Goal: Task Accomplishment & Management: Use online tool/utility

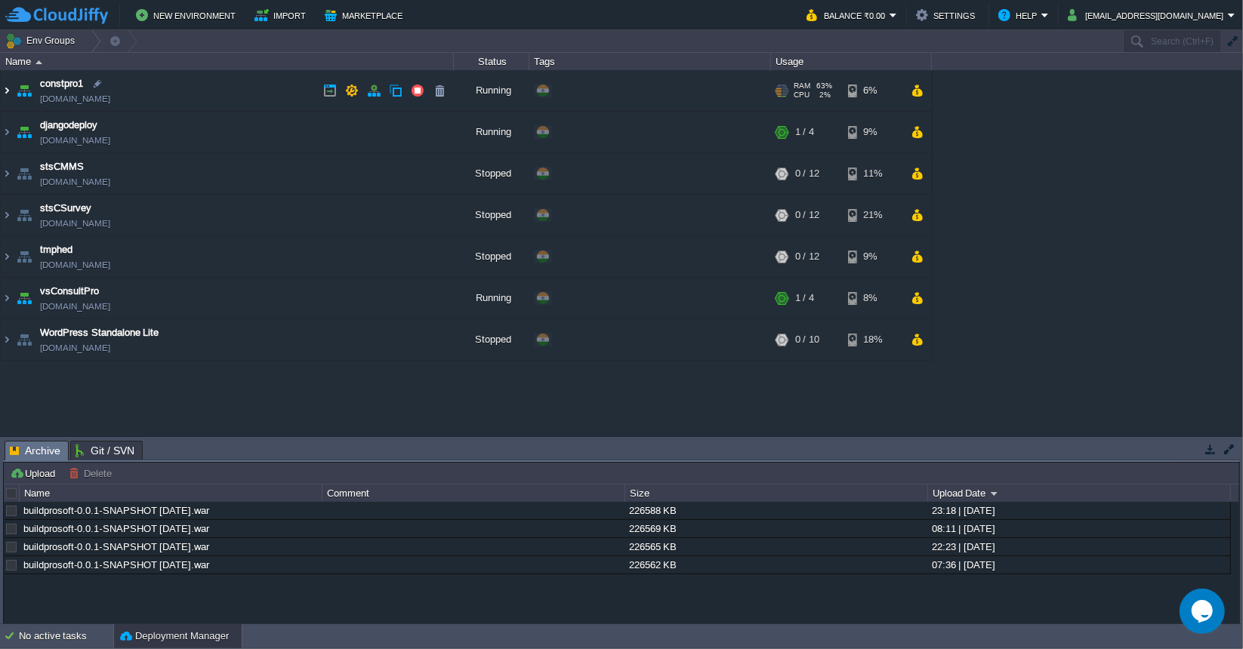
click at [5, 90] on img at bounding box center [7, 90] width 12 height 41
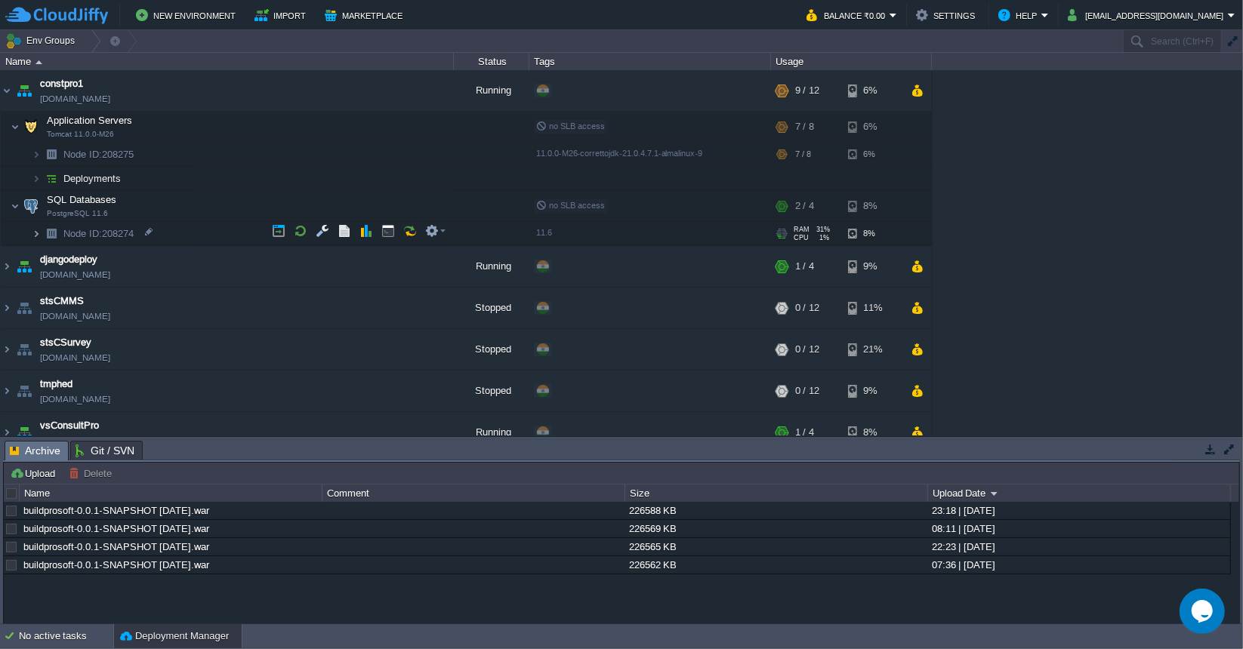
click at [34, 230] on img at bounding box center [36, 233] width 9 height 23
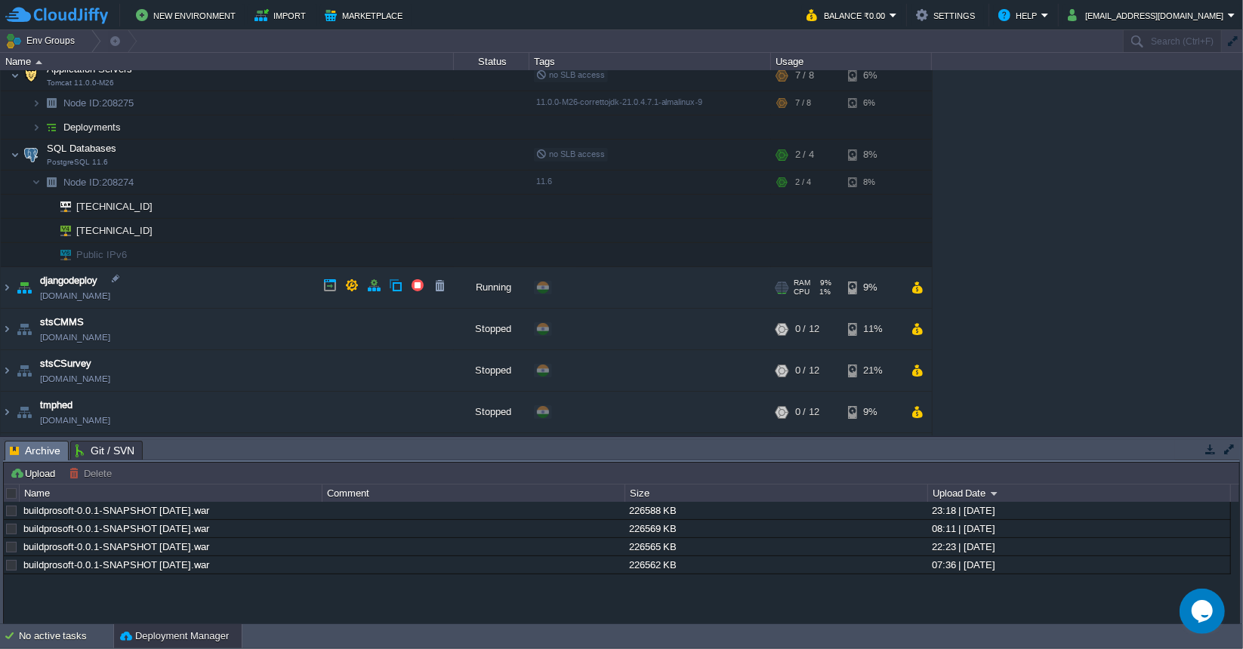
scroll to position [75, 0]
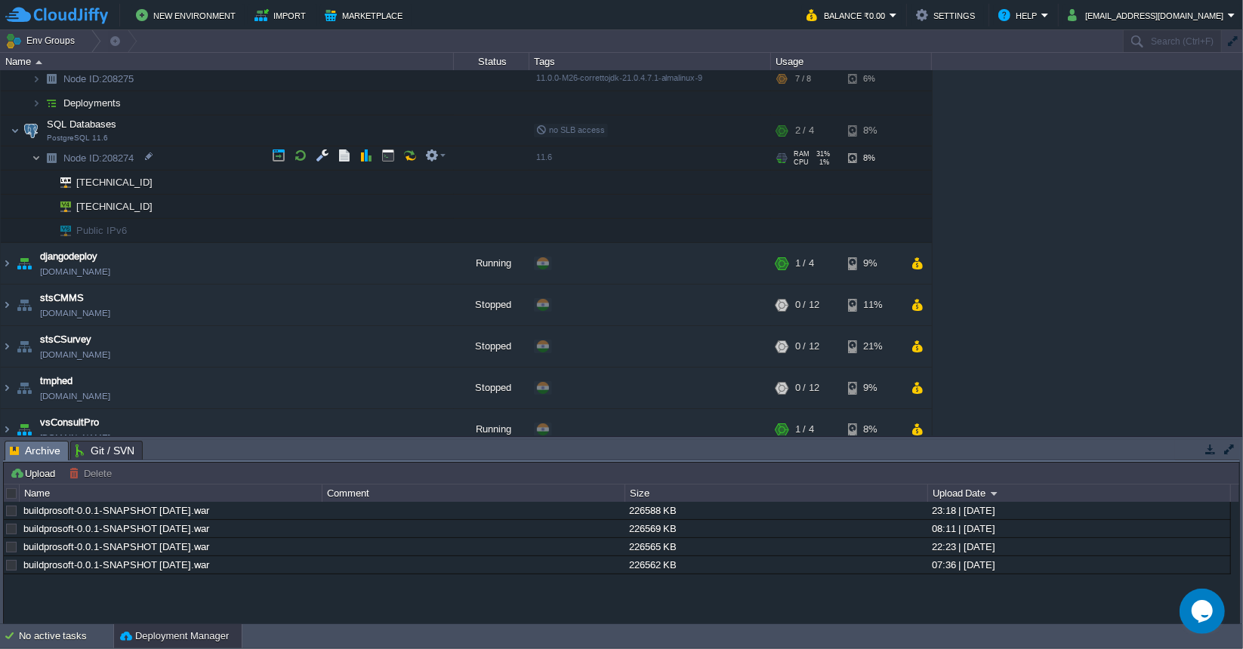
click at [36, 156] on img at bounding box center [36, 157] width 9 height 23
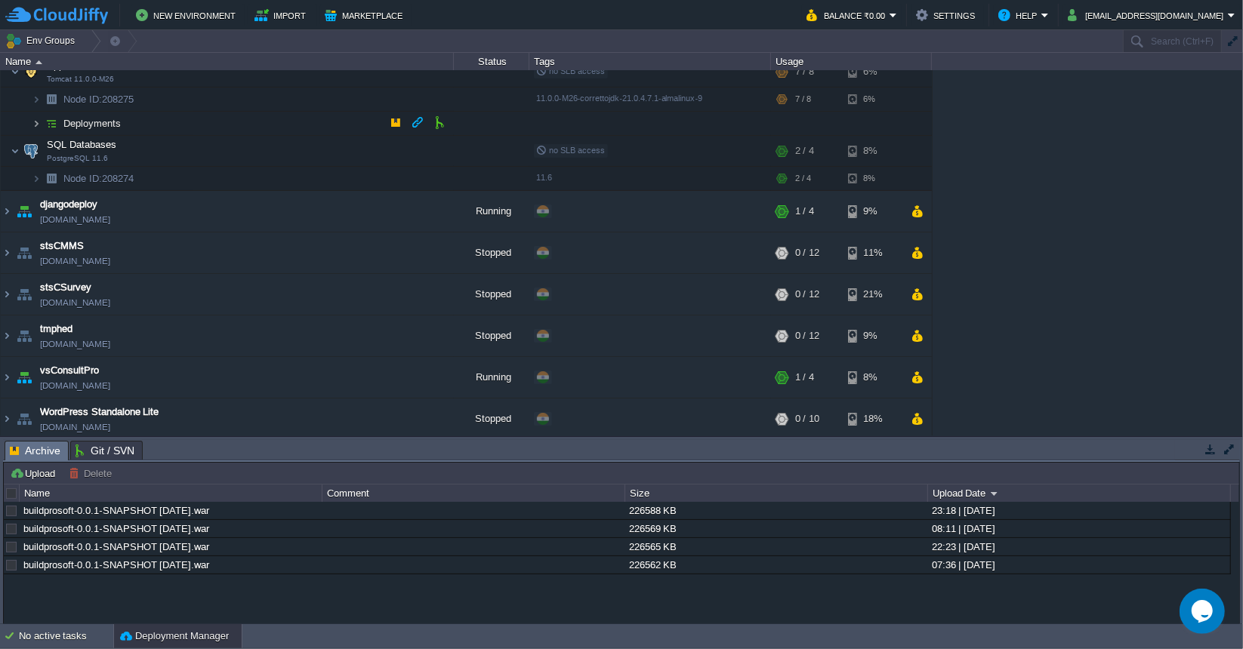
click at [34, 123] on img at bounding box center [36, 123] width 9 height 23
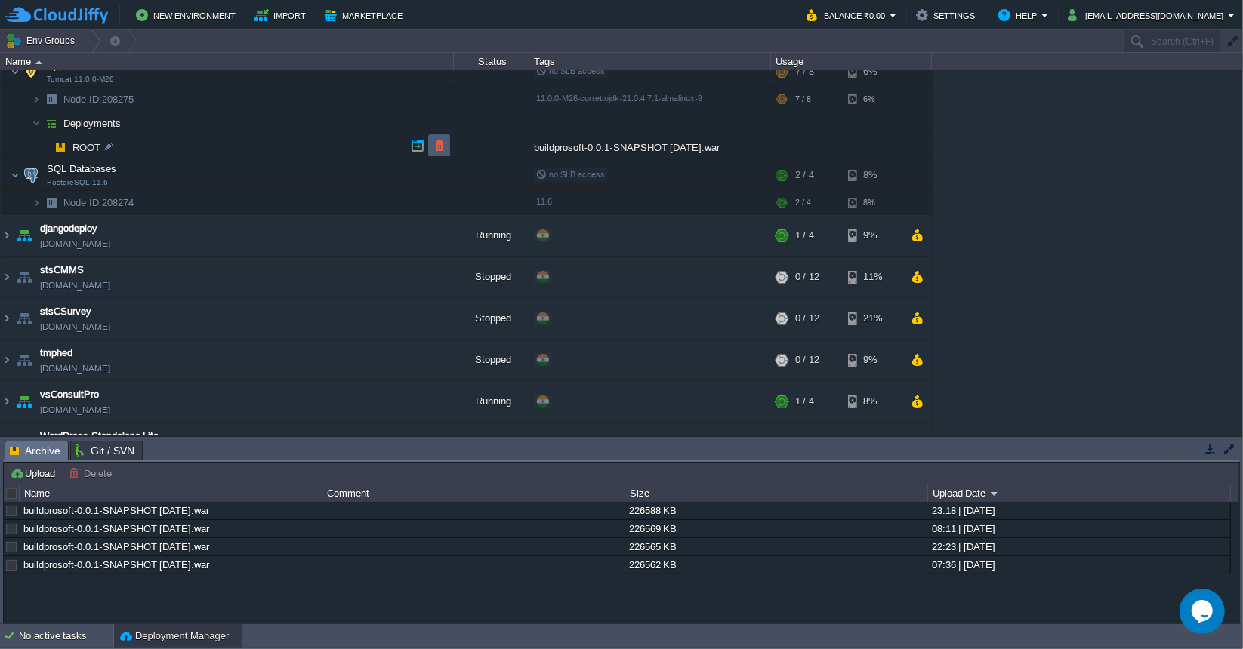
click at [439, 148] on button "button" at bounding box center [440, 146] width 14 height 14
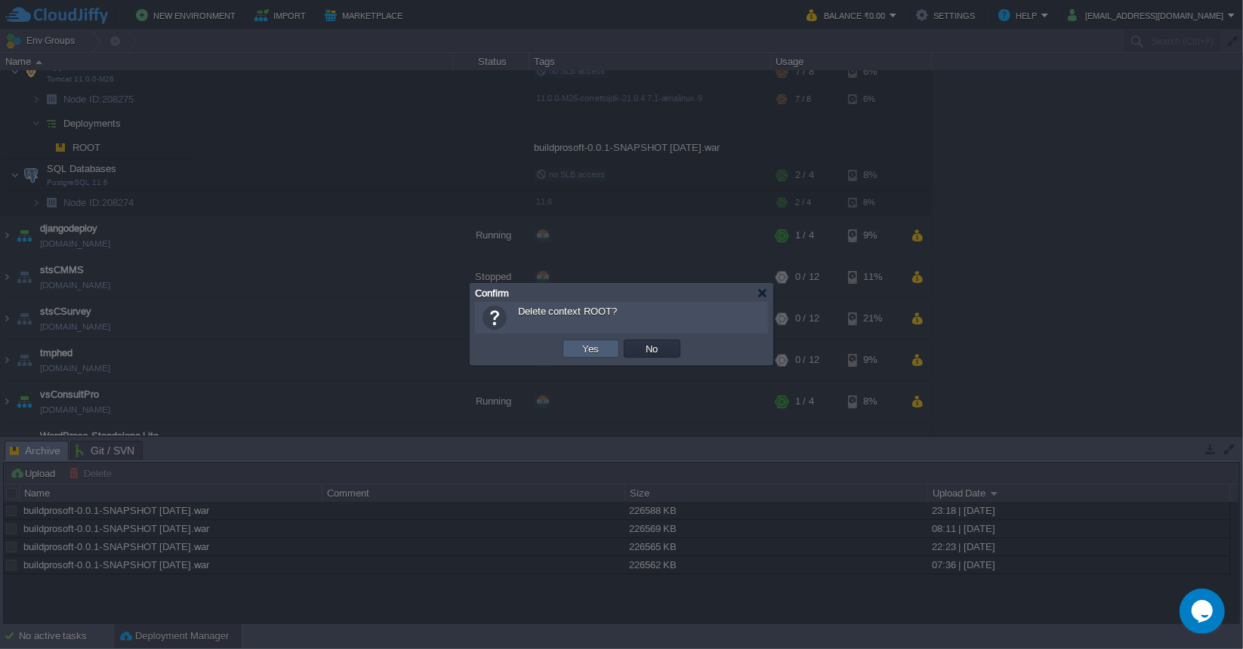
click at [589, 349] on button "Yes" at bounding box center [591, 349] width 26 height 14
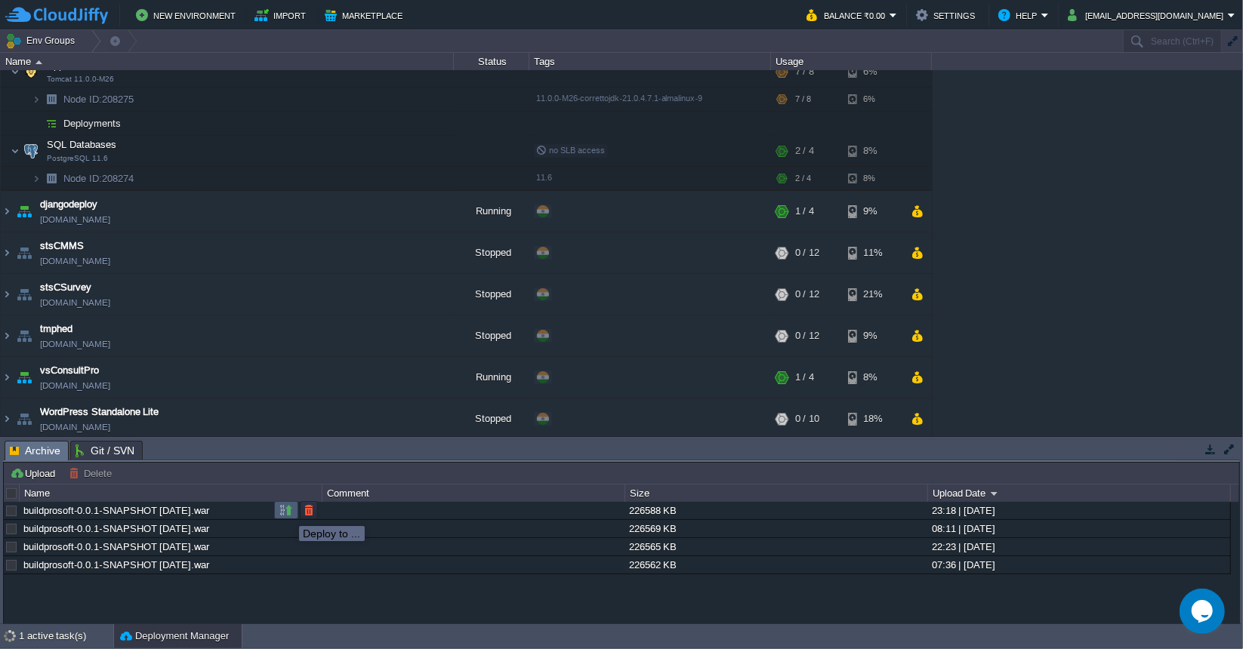
scroll to position [43, 0]
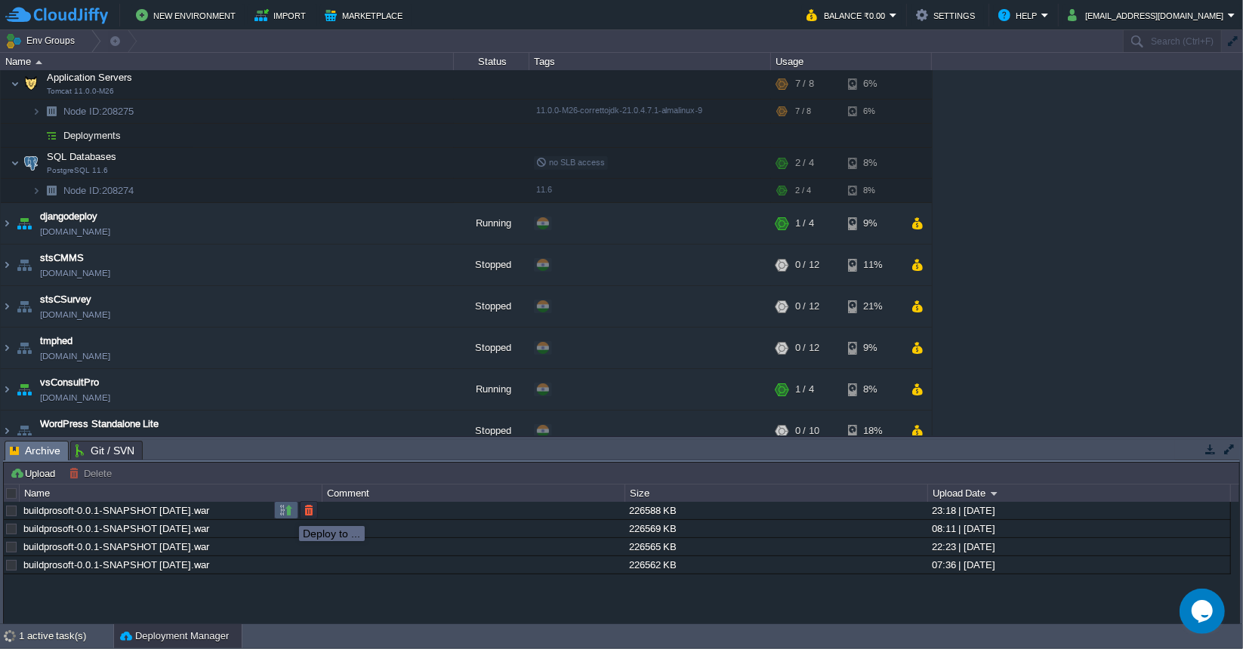
click at [288, 511] on button "button" at bounding box center [286, 511] width 14 height 14
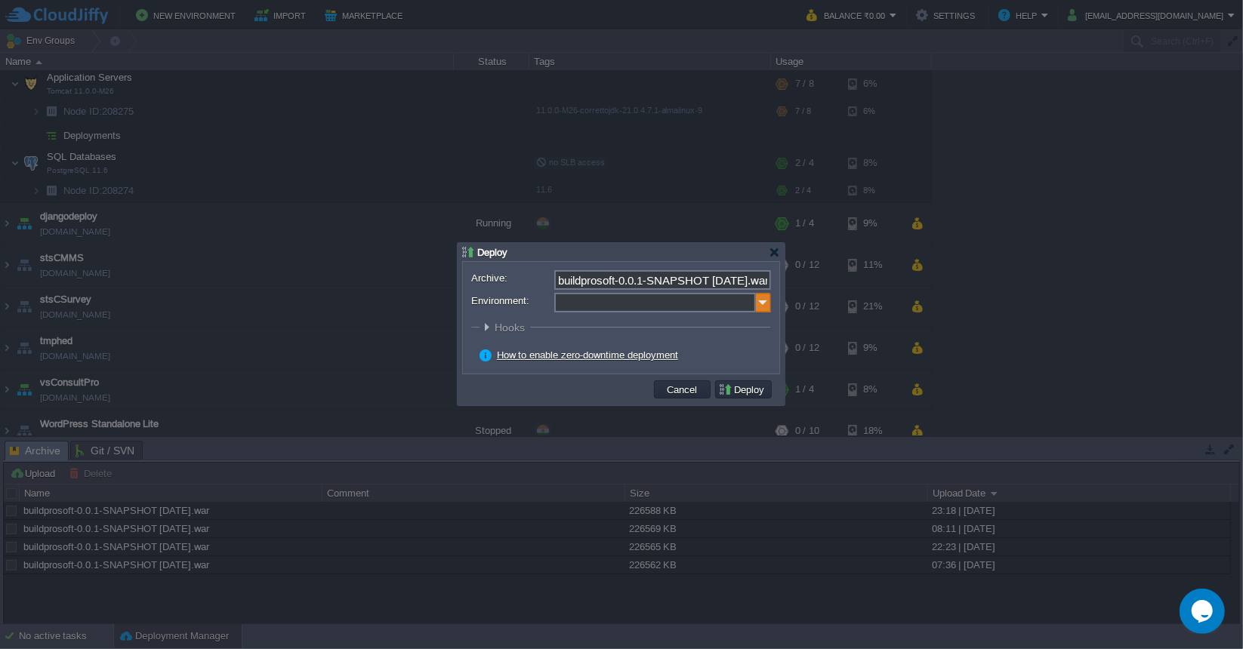
click at [758, 296] on img at bounding box center [763, 303] width 15 height 20
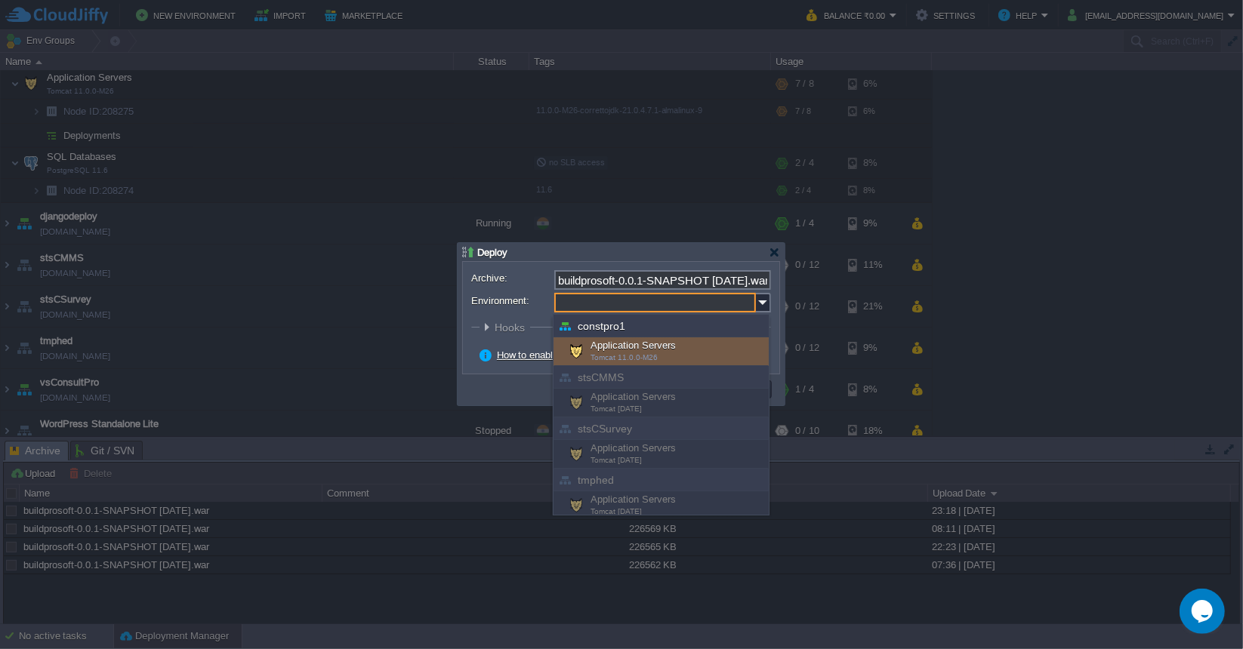
click at [680, 353] on div "Application Servers Tomcat 11.0.0-M26" at bounding box center [660, 351] width 215 height 29
type input "Application Servers (constpro1)"
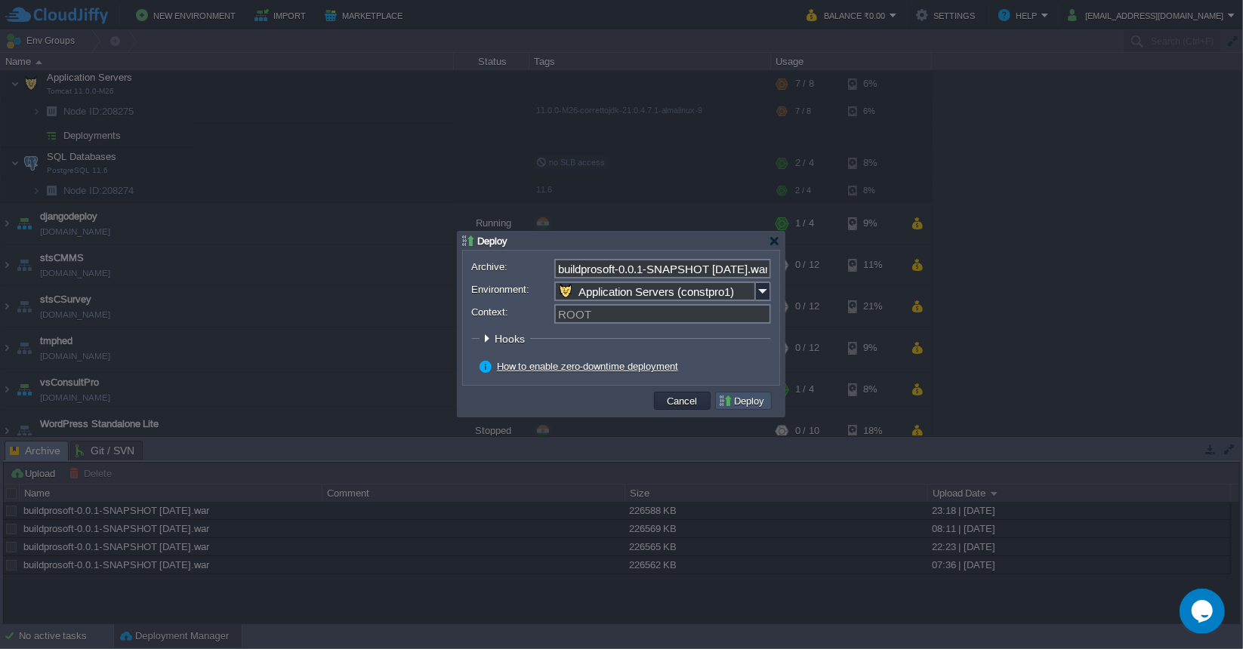
click at [733, 400] on button "Deploy" at bounding box center [743, 401] width 51 height 14
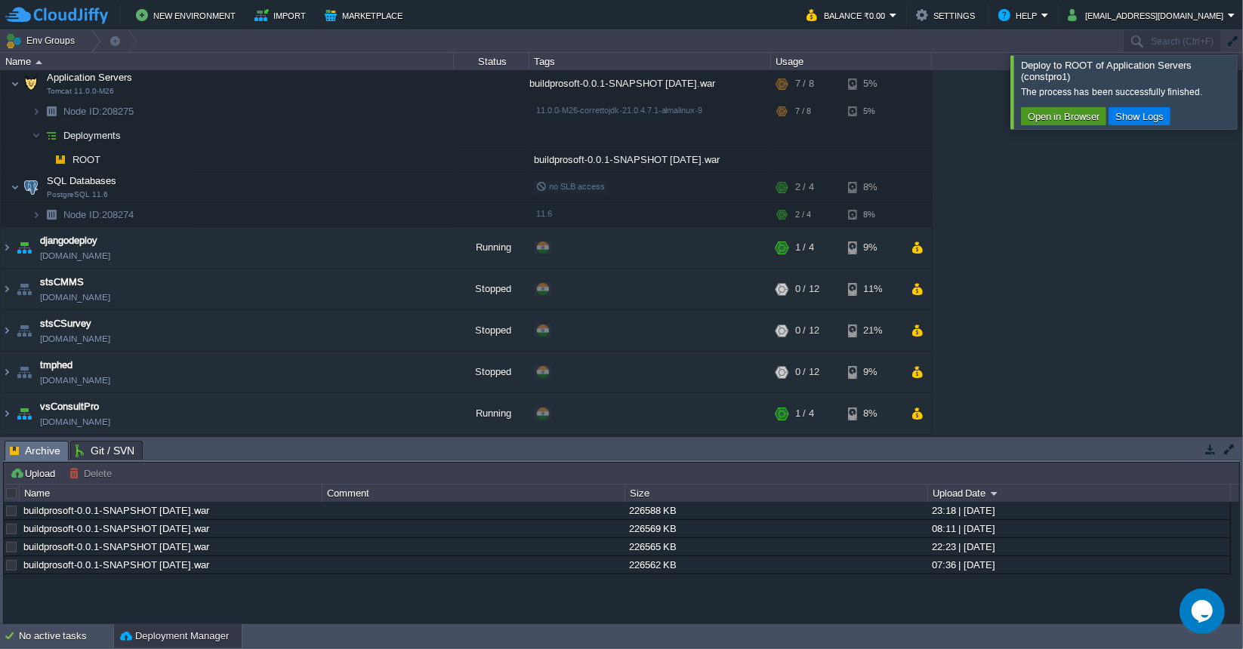
click at [1081, 120] on button "Open in Browser" at bounding box center [1063, 116] width 81 height 14
